Goal: Ask a question

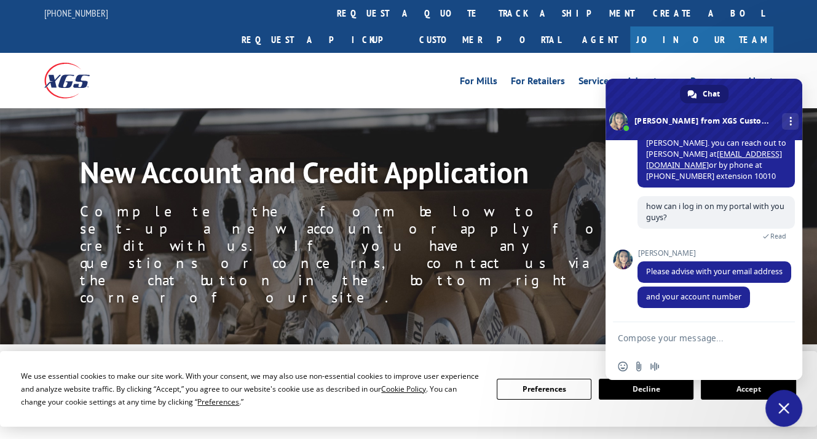
scroll to position [248, 0]
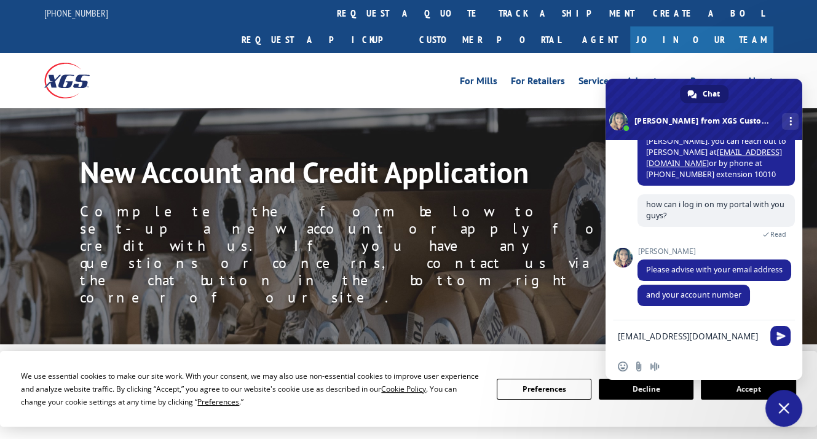
type textarea "[EMAIL_ADDRESS][DOMAIN_NAME]"
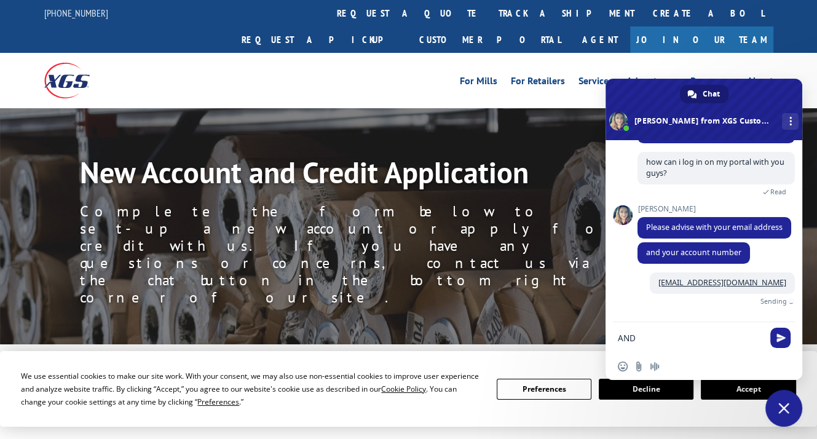
scroll to position [290, 0]
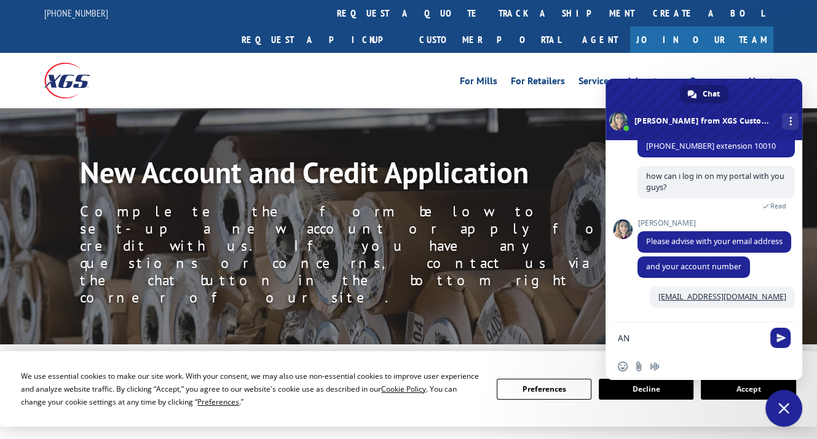
type textarea "A"
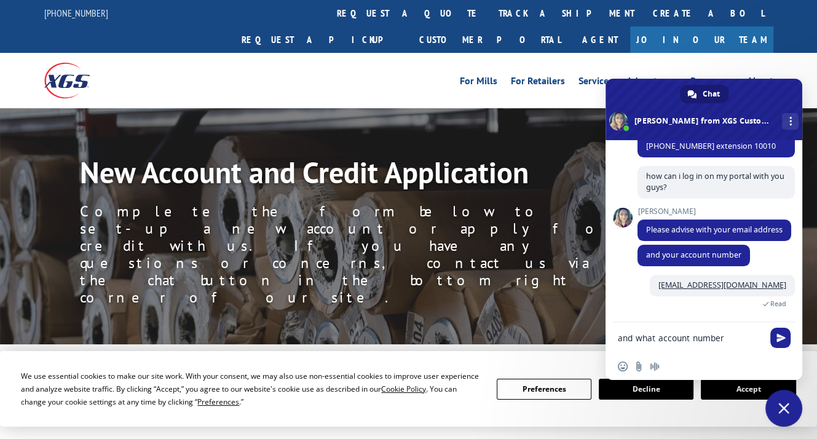
type textarea "and what account number?"
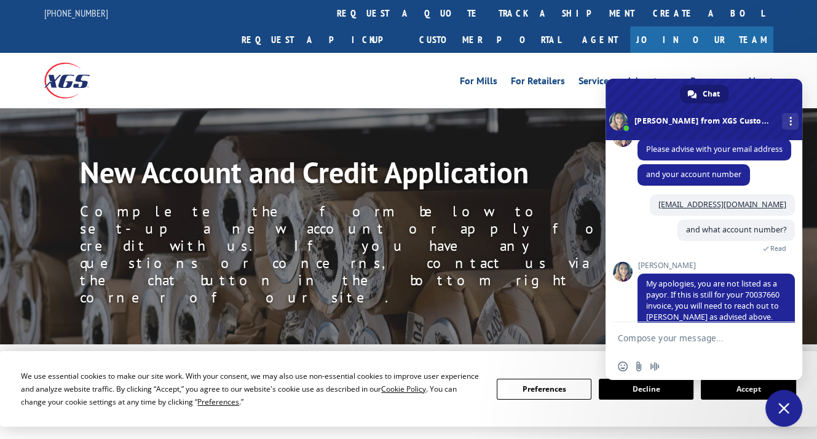
scroll to position [428, 0]
